Goal: Navigation & Orientation: Find specific page/section

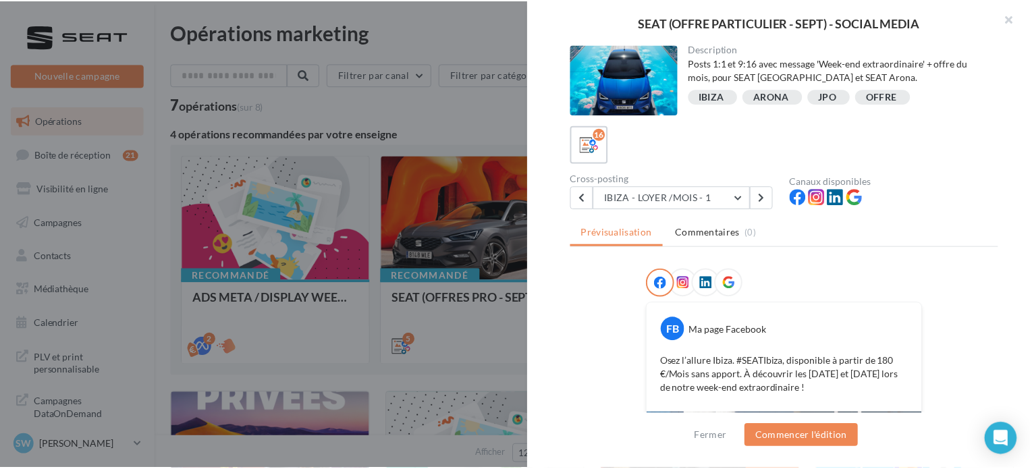
scroll to position [202, 0]
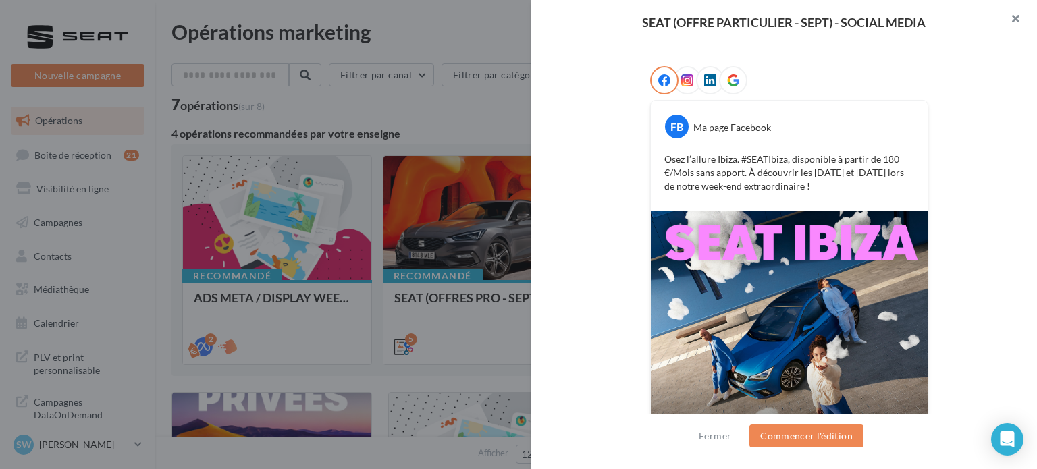
click at [1024, 21] on button "button" at bounding box center [1010, 20] width 54 height 40
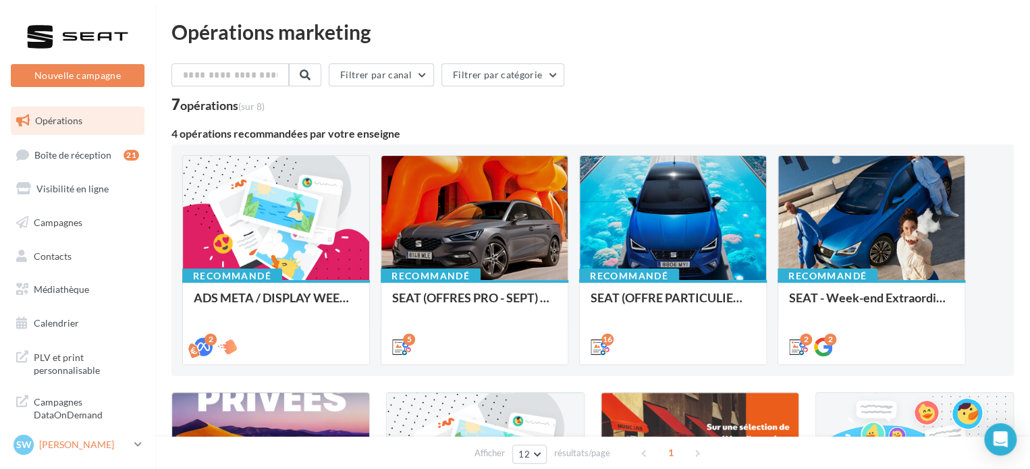
click at [96, 453] on div "SW [PERSON_NAME] SEAT-[GEOGRAPHIC_DATA]" at bounding box center [70, 445] width 115 height 20
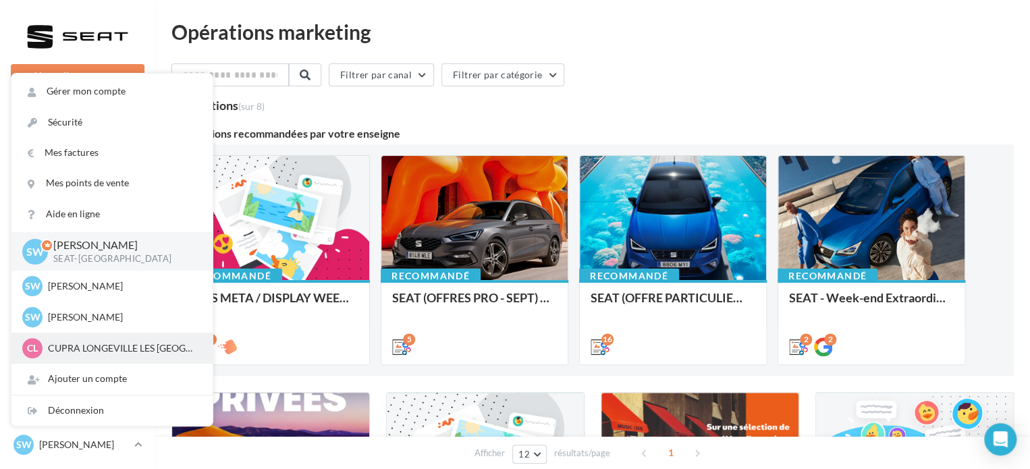
click at [110, 338] on div "CL CUPRA LONGEVILLE LES ST AVOLD cupra-[GEOGRAPHIC_DATA]" at bounding box center [111, 348] width 179 height 20
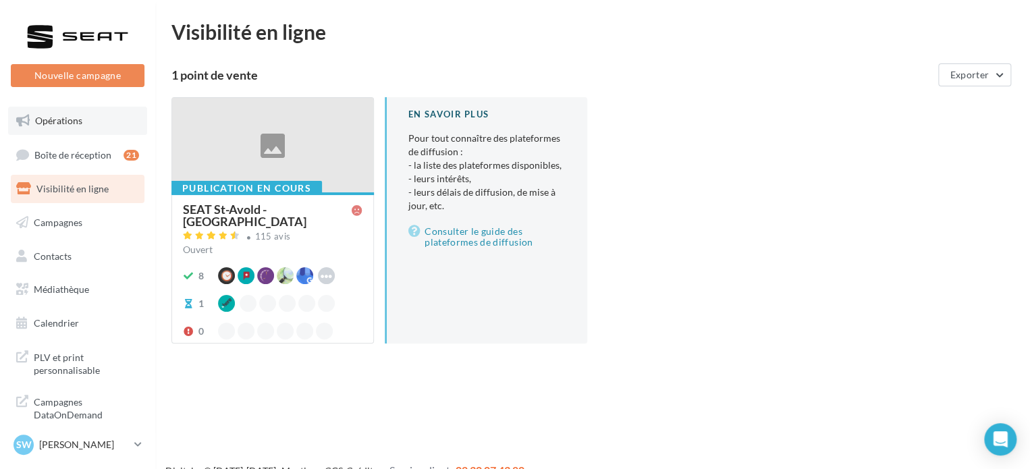
click at [42, 122] on span "Opérations" at bounding box center [58, 120] width 47 height 11
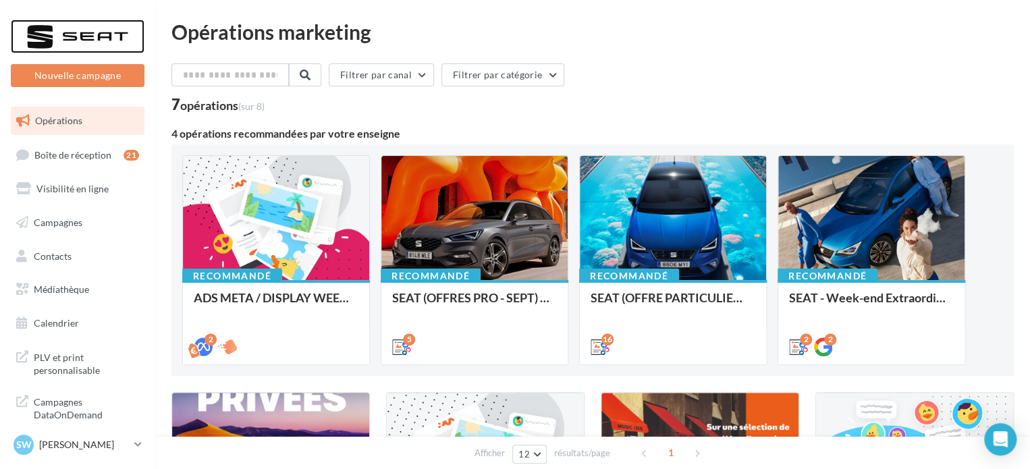
click at [76, 34] on div at bounding box center [78, 37] width 108 height 34
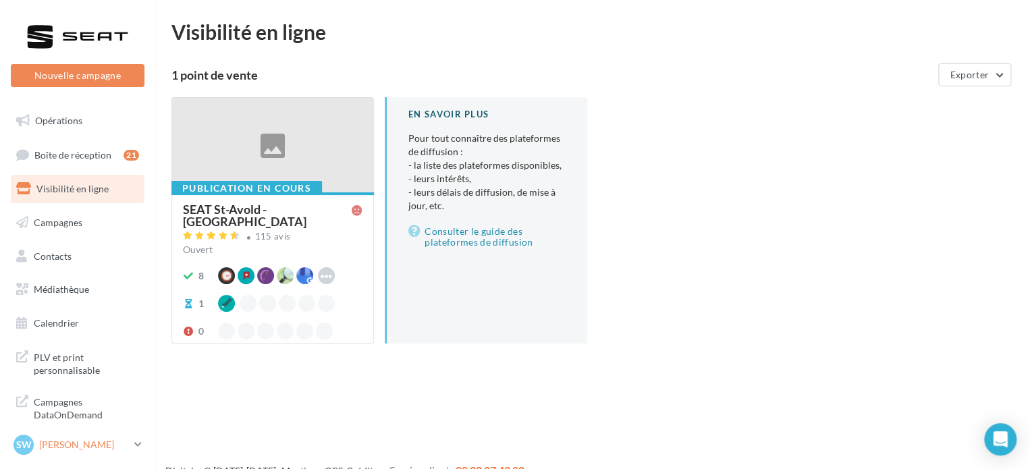
click at [77, 447] on p "[PERSON_NAME]" at bounding box center [84, 444] width 90 height 13
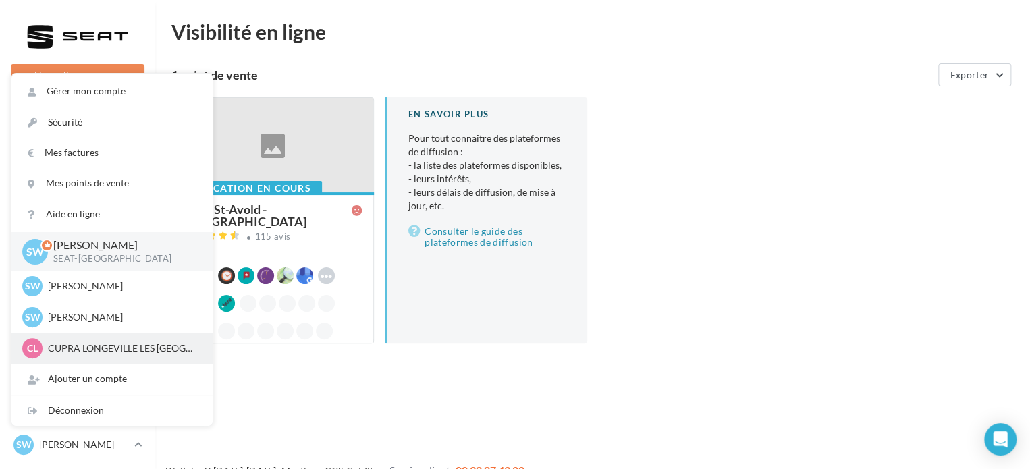
click at [97, 361] on div "CL CUPRA LONGEVILLE LES ST AVOLD cupra-longeville" at bounding box center [111, 348] width 201 height 31
click at [105, 354] on p "CUPRA LONGEVILLE LES ST AVOLD" at bounding box center [122, 347] width 148 height 13
